Goal: Task Accomplishment & Management: Manage account settings

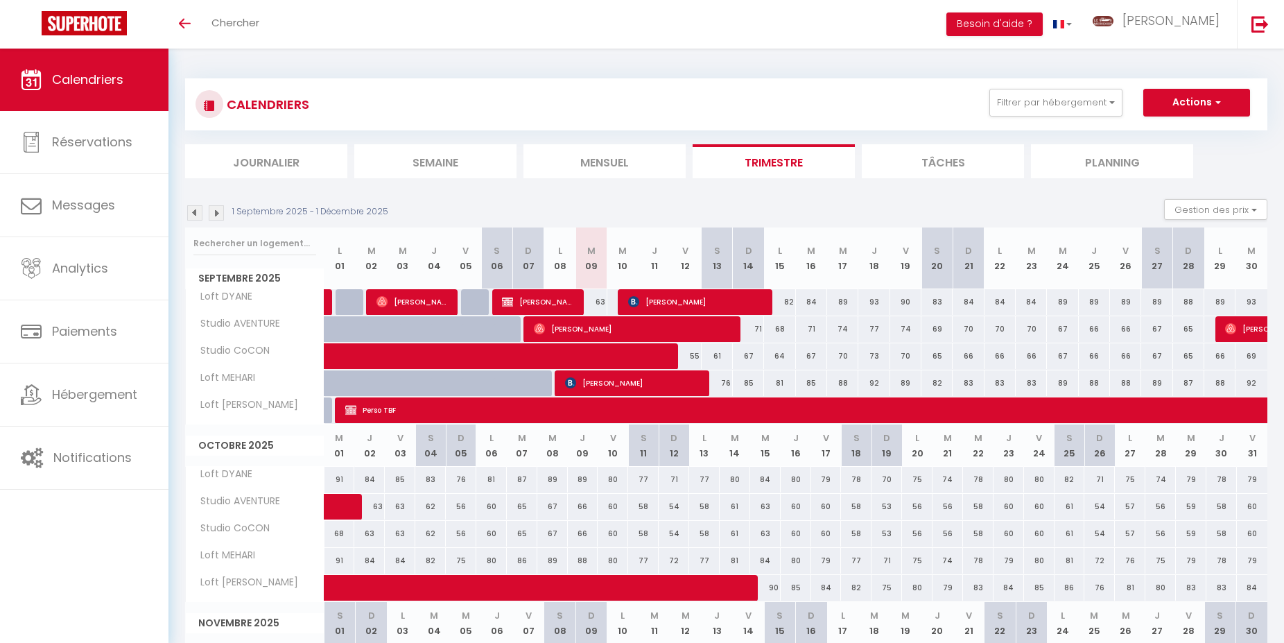
click at [251, 211] on p "1 Septembre 2025 - 1 Décembre 2025" at bounding box center [310, 211] width 156 height 13
click at [757, 327] on div "71" at bounding box center [748, 329] width 31 height 26
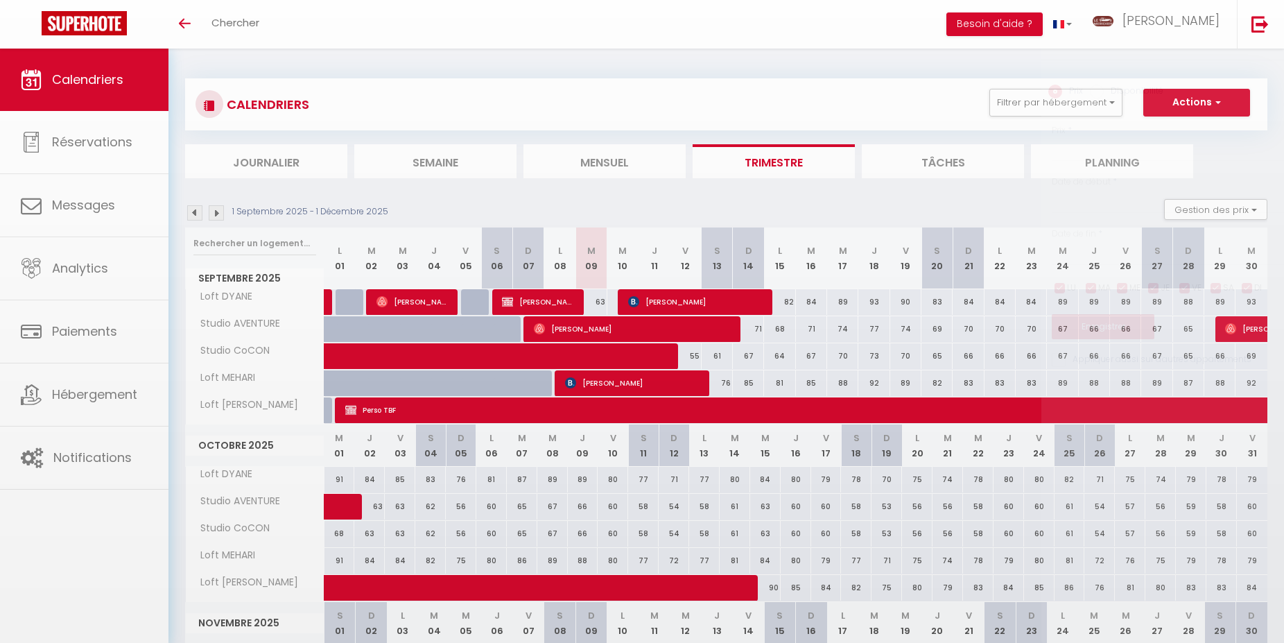
type input "71"
select select "1"
type input "Dim 14 Septembre 2025"
type input "Lun 15 Septembre 2025"
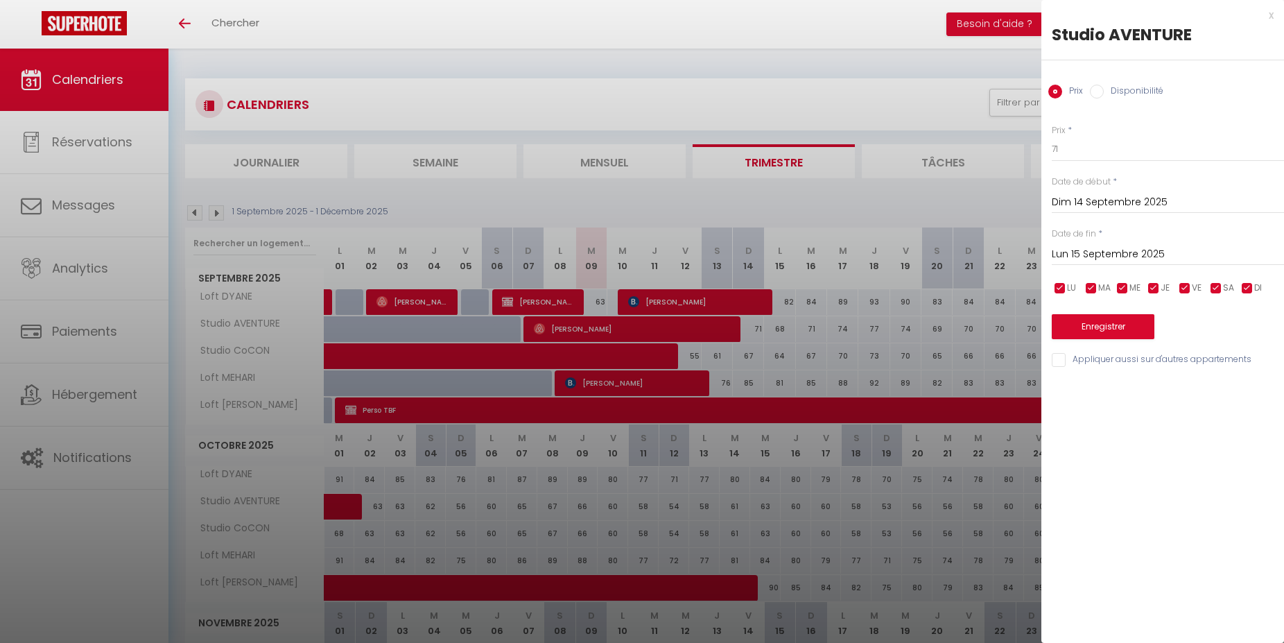
click at [1137, 90] on label "Disponibilité" at bounding box center [1134, 92] width 60 height 15
click at [1104, 90] on input "Disponibilité" at bounding box center [1097, 92] width 14 height 14
radio input "true"
radio input "false"
click at [1052, 137] on select "Disponible Indisponible" at bounding box center [1168, 150] width 232 height 26
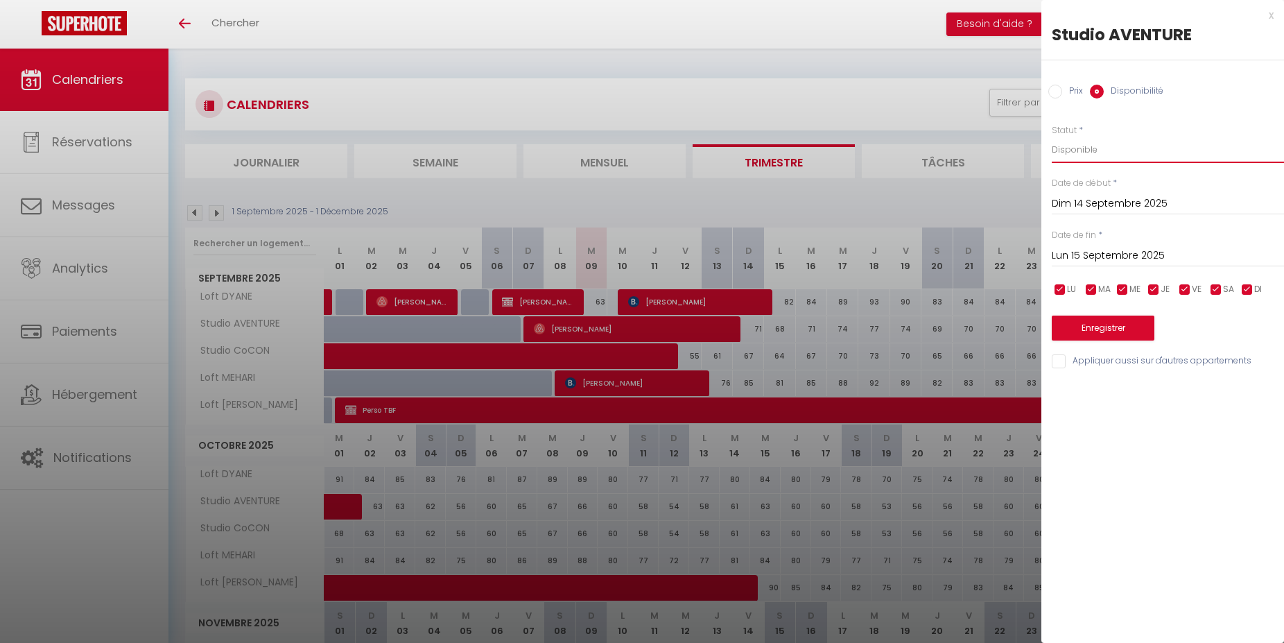
select select "0"
click option "Indisponible" at bounding box center [0, 0] width 0 height 0
click at [1079, 320] on button "Enregistrer" at bounding box center [1103, 328] width 103 height 25
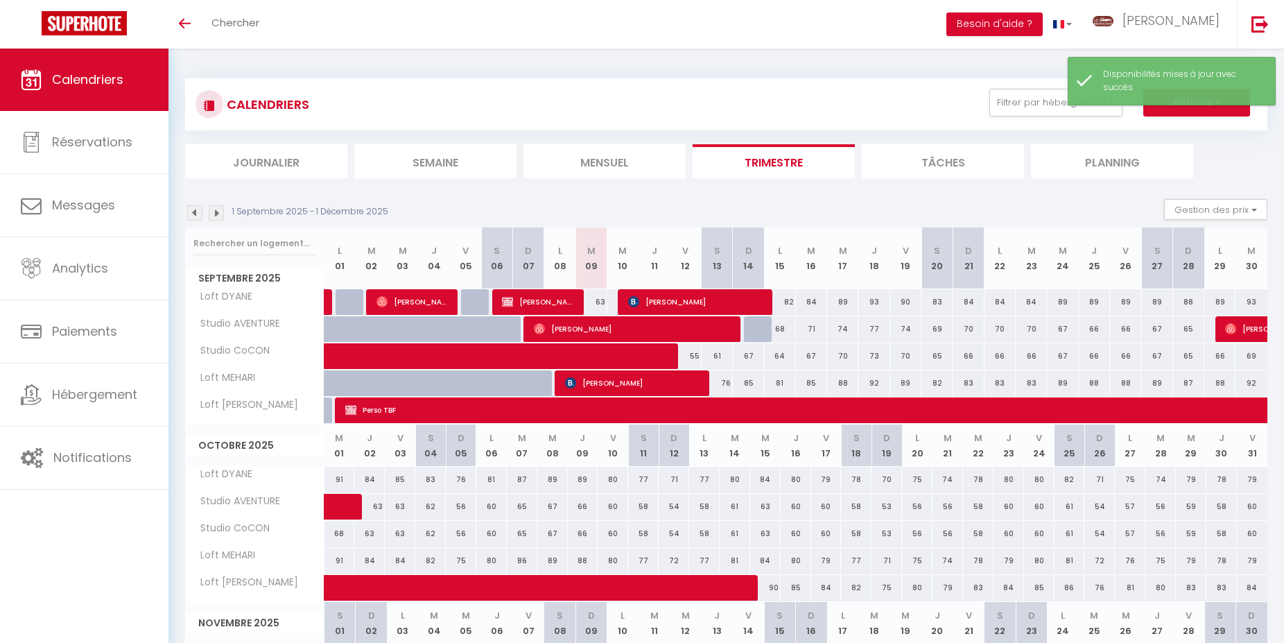
click at [488, 87] on div "CALENDRIERS Filtrer par hébergement Lofts MERIDIEN Loft DYANE Loft MEHARI Loft …" at bounding box center [726, 104] width 1082 height 52
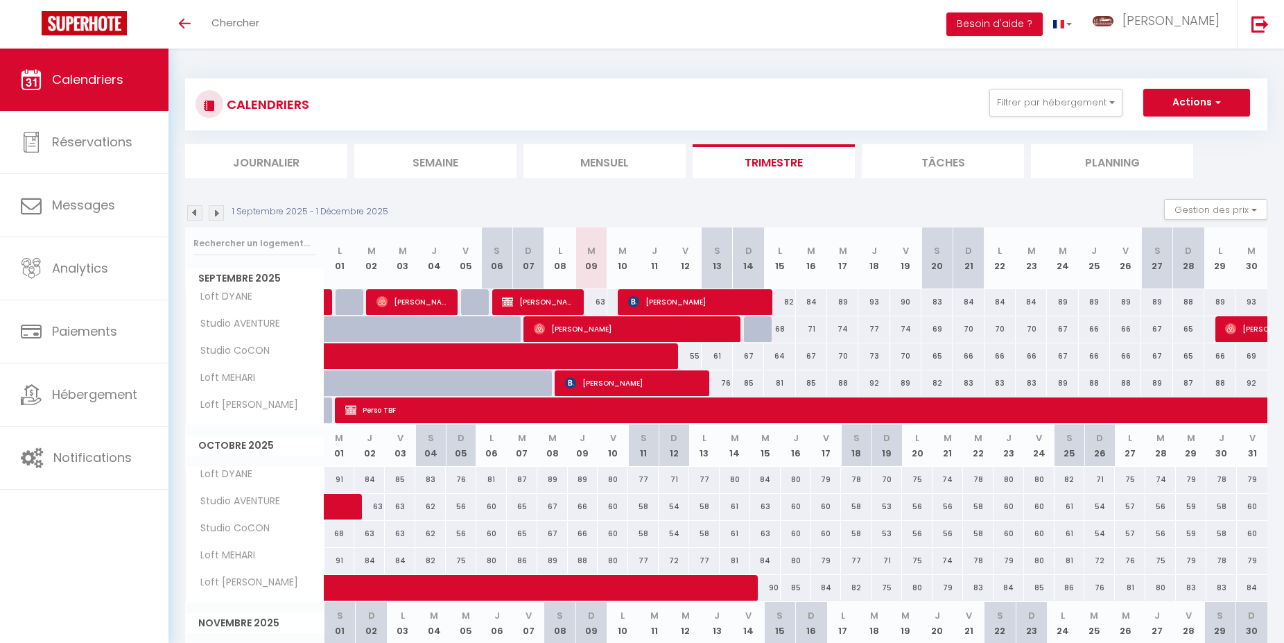
click at [271, 103] on h3 "CALENDRIERS" at bounding box center [266, 104] width 86 height 31
click at [266, 106] on h3 "CALENDRIERS" at bounding box center [266, 104] width 86 height 31
